Goal: Information Seeking & Learning: Learn about a topic

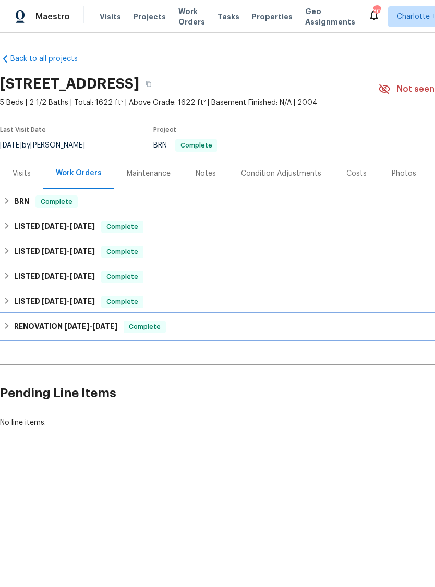
click at [12, 328] on div "RENOVATION [DATE] - [DATE] Complete" at bounding box center [294, 327] width 583 height 13
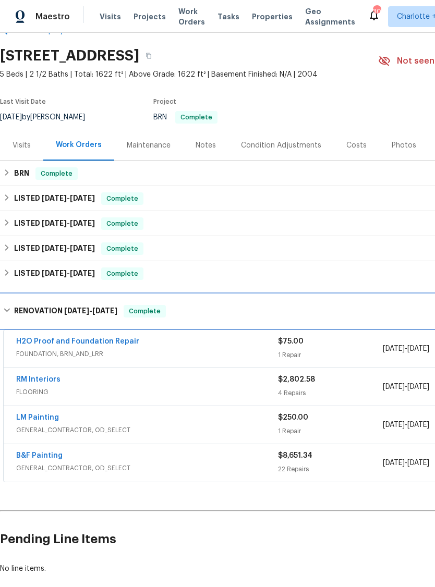
scroll to position [28, 0]
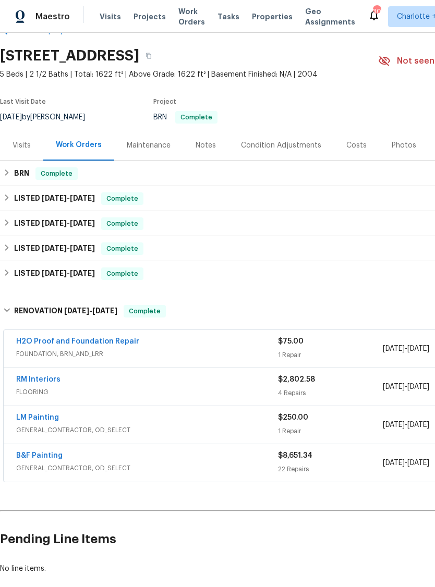
click at [48, 457] on link "B&F Painting" at bounding box center [39, 455] width 46 height 7
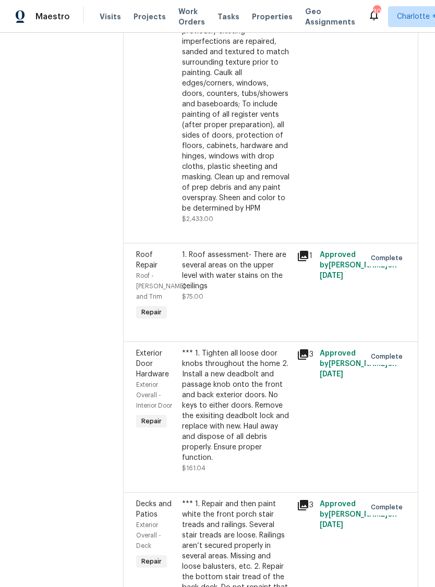
scroll to position [1755, 0]
click at [299, 250] on icon at bounding box center [303, 255] width 10 height 10
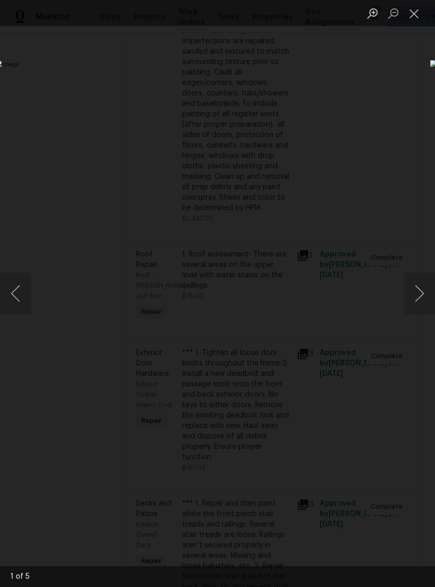
click at [414, 14] on button "Close lightbox" at bounding box center [413, 13] width 21 height 18
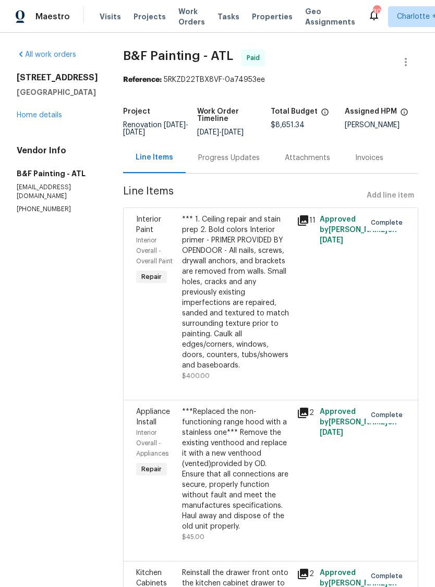
scroll to position [0, 0]
click at [54, 119] on link "Home details" at bounding box center [39, 115] width 45 height 7
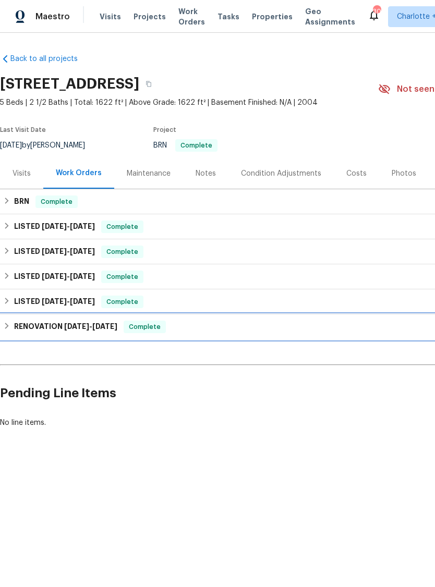
click at [13, 327] on div "RENOVATION [DATE] - [DATE] Complete" at bounding box center [294, 327] width 583 height 13
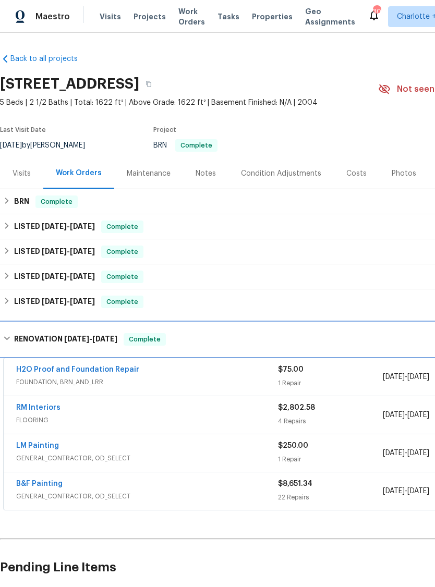
click at [11, 335] on div "RENOVATION [DATE] - [DATE] Complete" at bounding box center [294, 339] width 583 height 13
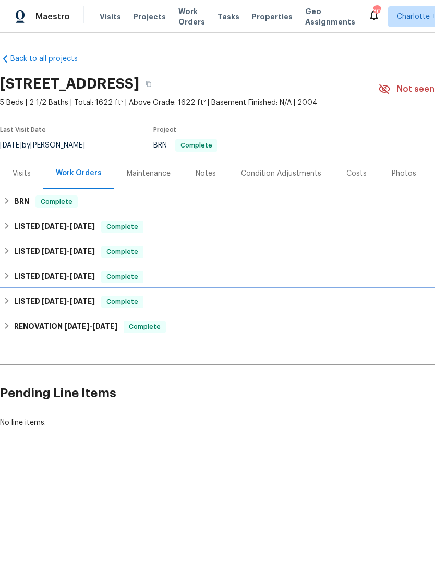
click at [11, 297] on div "LISTED [DATE] - [DATE] Complete" at bounding box center [294, 302] width 583 height 13
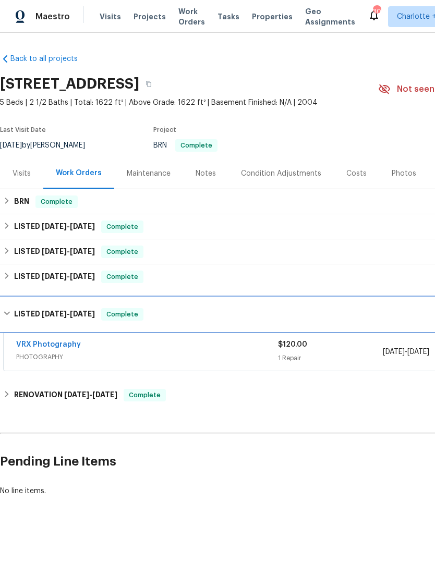
click at [14, 311] on h6 "LISTED [DATE] - [DATE]" at bounding box center [54, 314] width 81 height 13
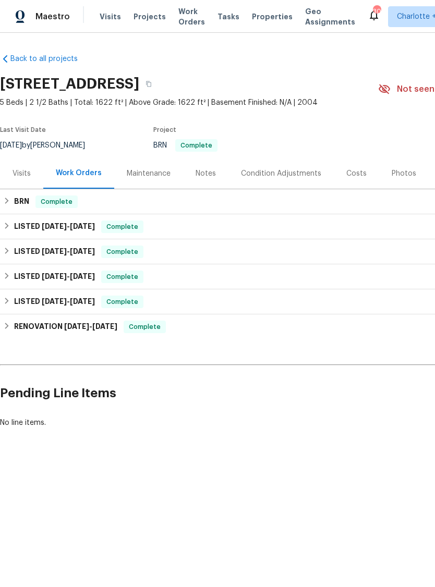
click at [13, 274] on div "LISTED [DATE] - [DATE] Complete" at bounding box center [294, 277] width 583 height 13
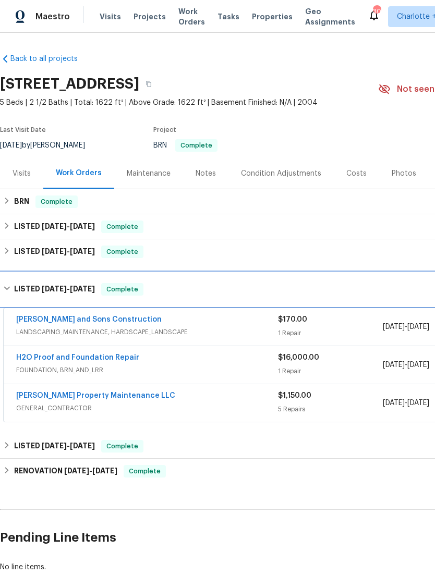
click at [9, 287] on icon at bounding box center [7, 289] width 6 height 4
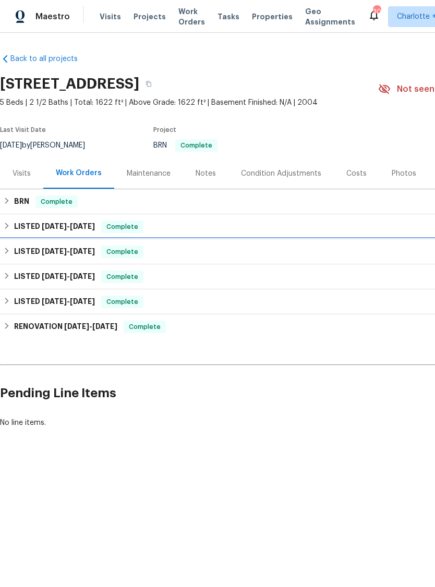
click at [11, 249] on div "LISTED [DATE] - [DATE] Complete" at bounding box center [294, 251] width 583 height 13
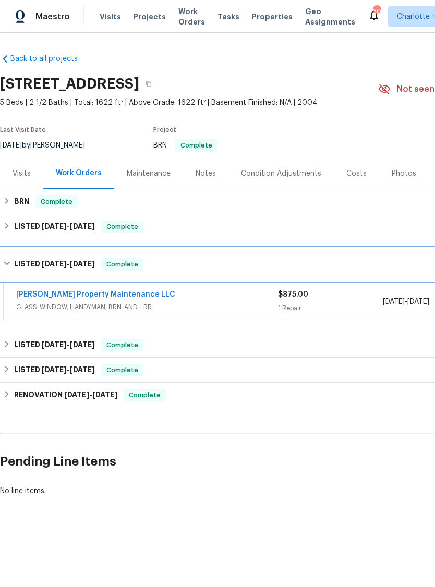
click at [12, 264] on div "LISTED [DATE] - [DATE] Complete" at bounding box center [294, 264] width 583 height 13
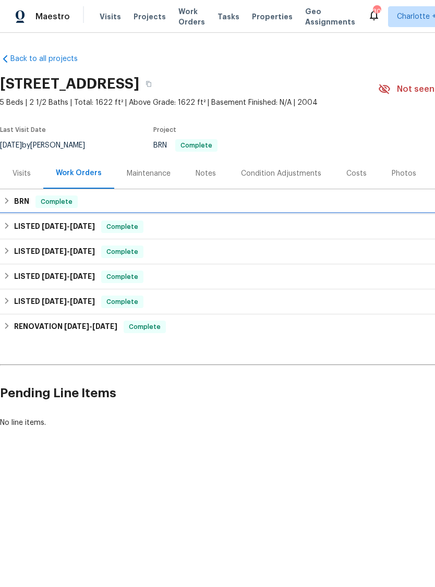
click at [15, 223] on h6 "LISTED [DATE] - [DATE]" at bounding box center [54, 226] width 81 height 13
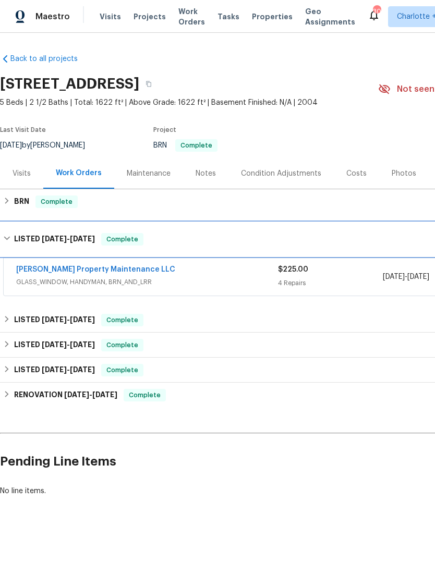
click at [11, 239] on div "LISTED [DATE] - [DATE] Complete" at bounding box center [294, 239] width 583 height 13
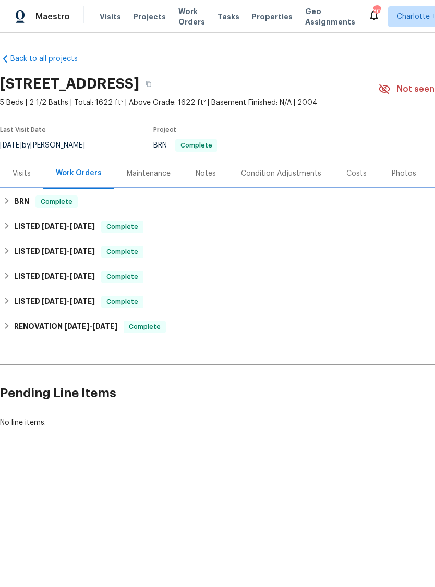
click at [11, 201] on div "BRN Complete" at bounding box center [294, 201] width 583 height 13
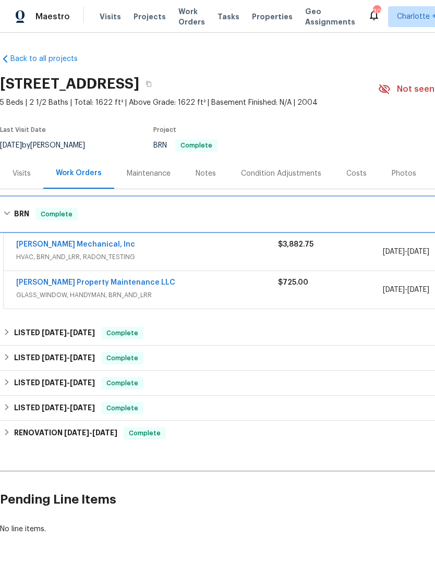
click at [8, 211] on icon at bounding box center [6, 213] width 7 height 7
